Goal: Check status

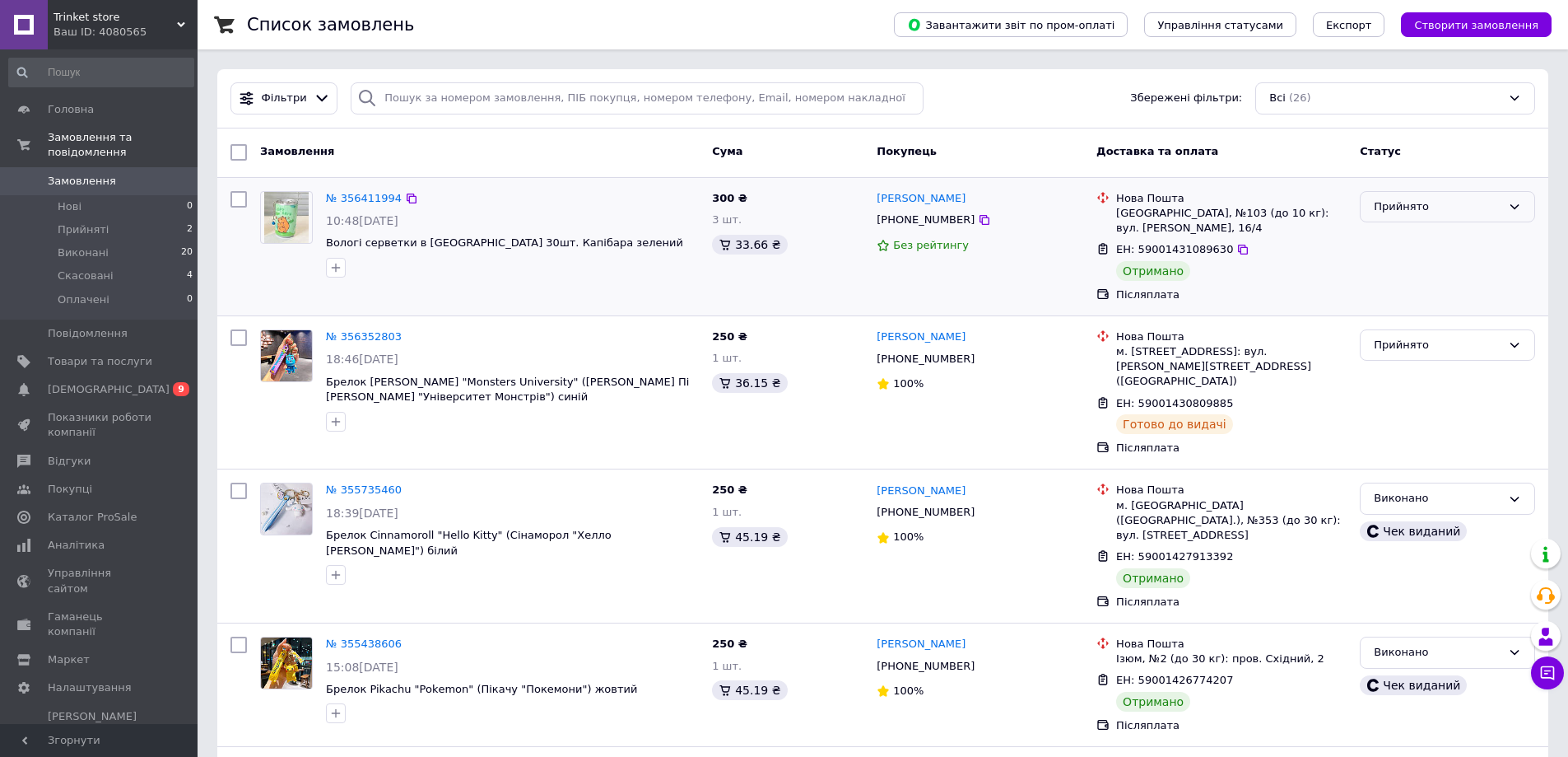
click at [1431, 204] on div "Прийнято" at bounding box center [1437, 207] width 127 height 17
click at [1392, 236] on li "Виконано" at bounding box center [1447, 241] width 174 height 30
click at [152, 382] on span "[DEMOGRAPHIC_DATA]" at bounding box center [100, 390] width 105 height 15
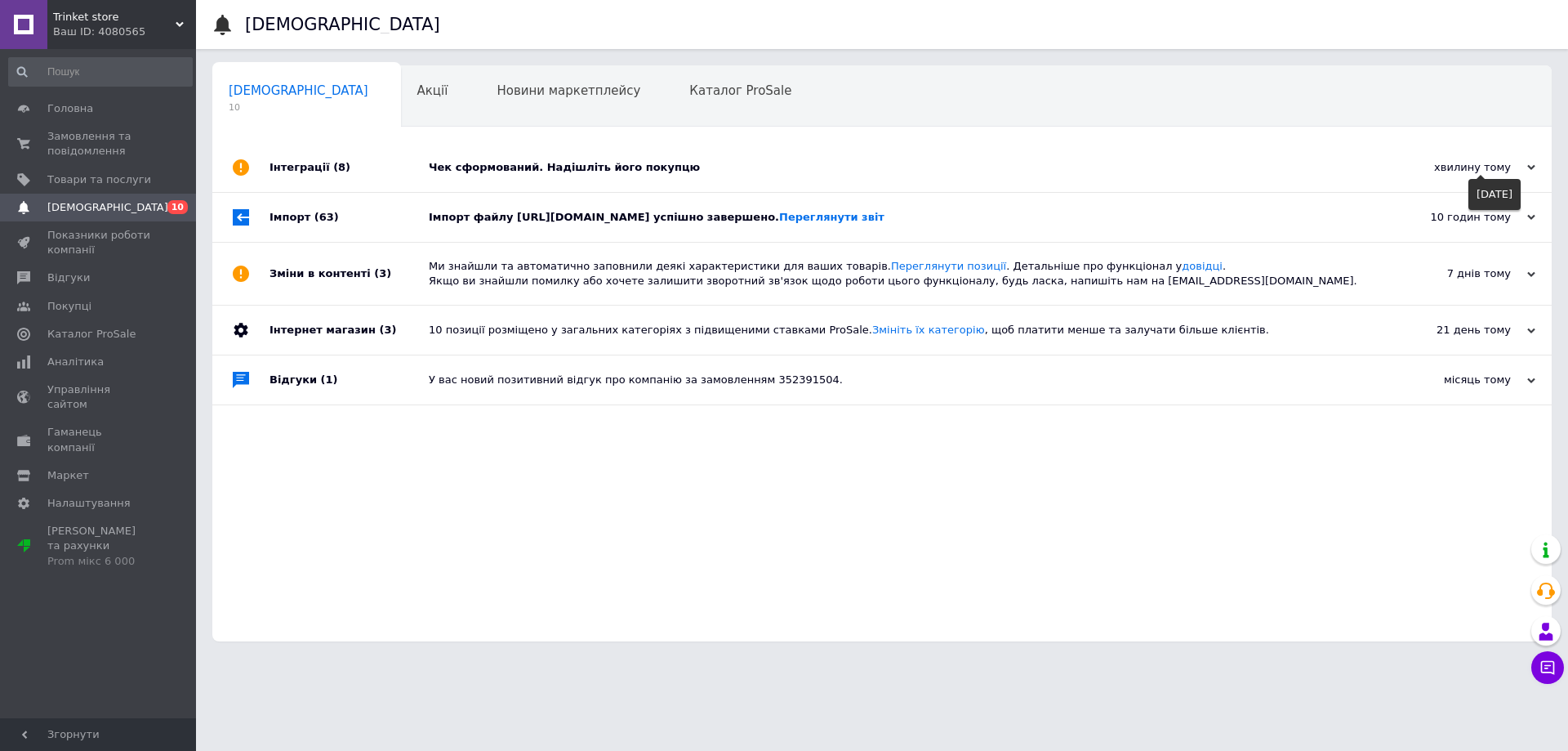
click at [1476, 169] on div "хвилину тому" at bounding box center [1454, 168] width 164 height 15
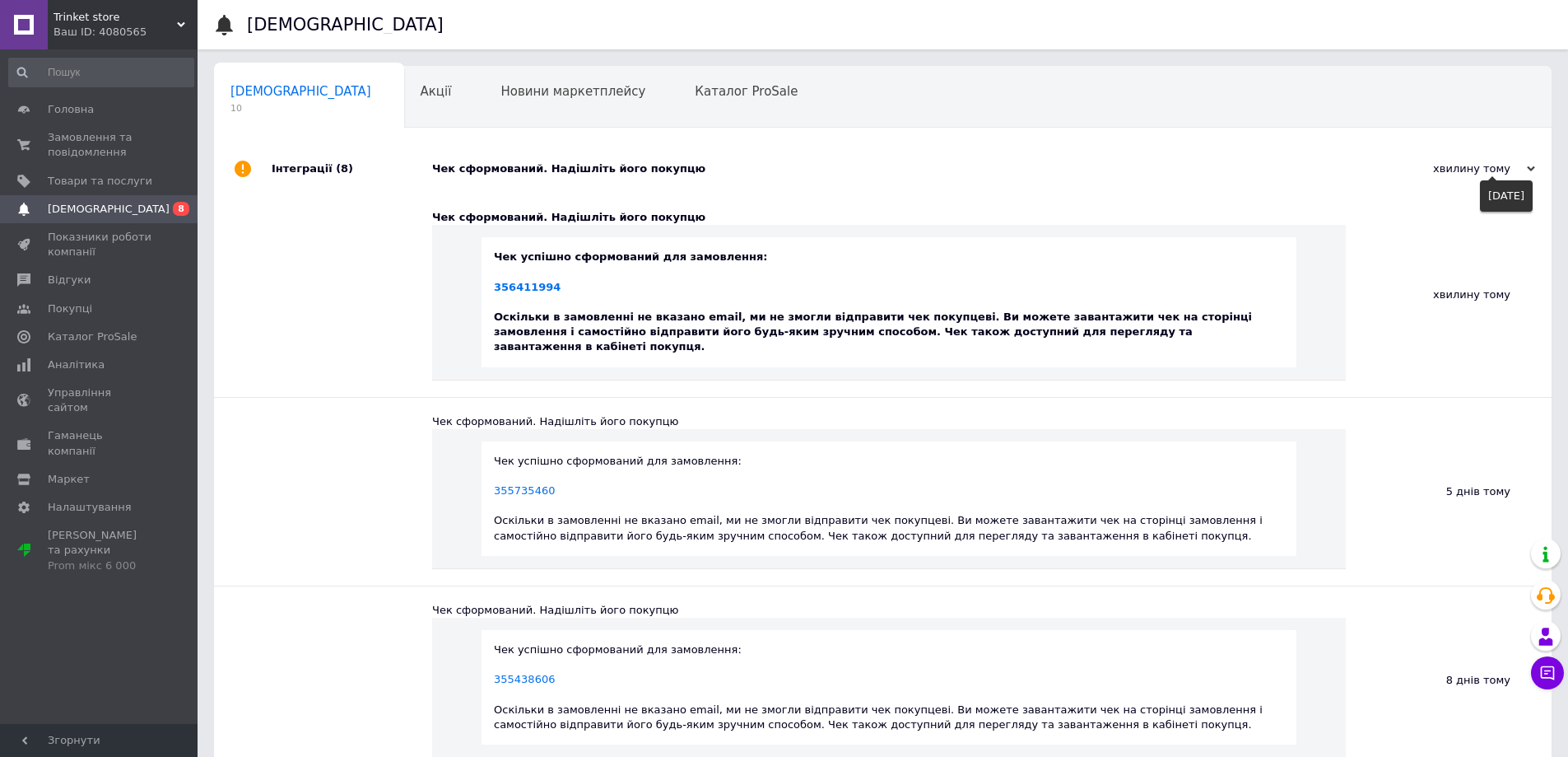
click at [1460, 167] on div "хвилину тому" at bounding box center [1453, 169] width 165 height 15
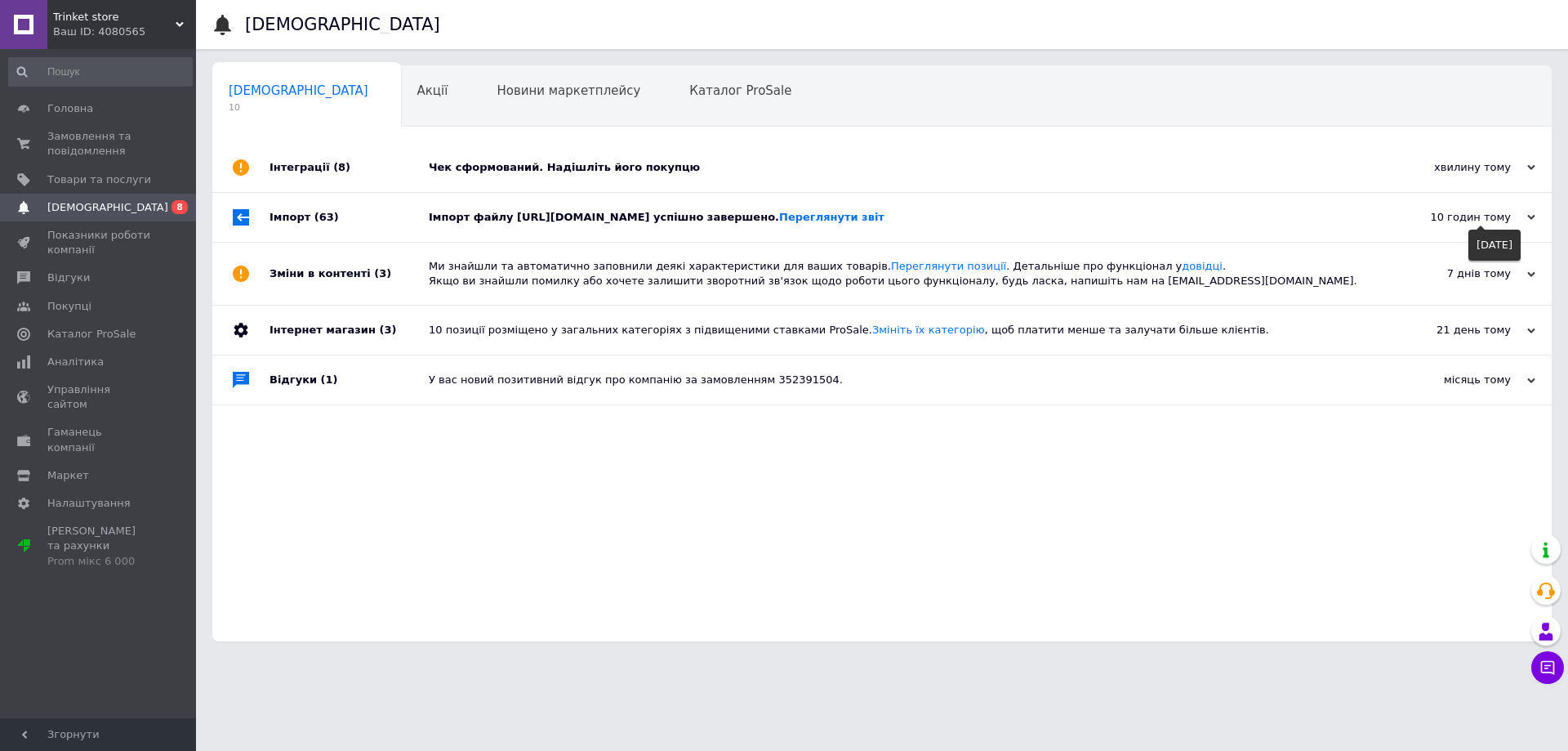
click at [1458, 217] on div "10 годин тому" at bounding box center [1454, 217] width 164 height 15
